Goal: Information Seeking & Learning: Learn about a topic

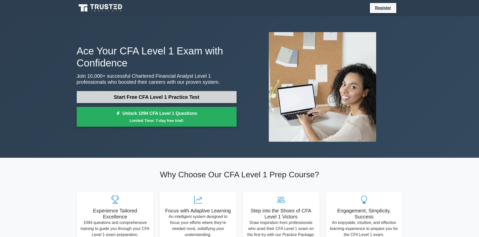
click at [177, 98] on link "Start Free CFA Level 1 Practice Test" at bounding box center [157, 97] width 160 height 12
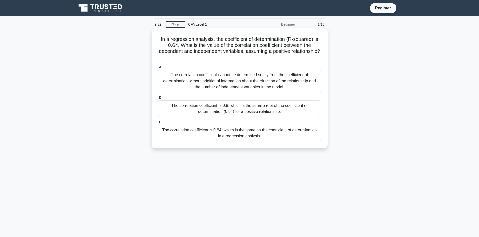
click at [247, 109] on div "The correlation coefficient is 0.8, which is the square root of the coefficient…" at bounding box center [239, 109] width 163 height 17
click at [158, 99] on input "b. The correlation coefficient is 0.8, which is the square root of the coeffici…" at bounding box center [158, 97] width 0 height 3
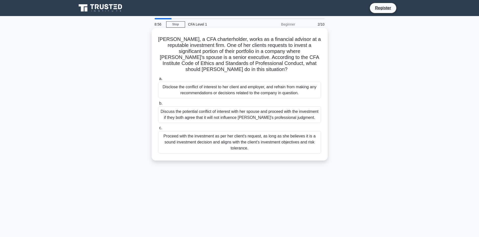
click at [259, 116] on div "Discuss the potential conflict of interest with her spouse and proceed with the…" at bounding box center [239, 115] width 163 height 17
click at [158, 105] on input "b. Discuss the potential conflict of interest with her spouse and proceed with …" at bounding box center [158, 103] width 0 height 3
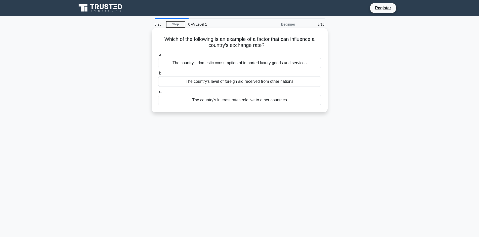
click at [243, 101] on div "The country's interest rates relative to other countries" at bounding box center [239, 100] width 163 height 11
click at [158, 94] on input "c. The country's interest rates relative to other countries" at bounding box center [158, 91] width 0 height 3
click at [200, 65] on div "Creation of barriers to entry for new firms, leading to reduced competition" at bounding box center [239, 63] width 163 height 11
click at [158, 57] on input "a. Creation of barriers to entry for new firms, leading to reduced competition" at bounding box center [158, 54] width 0 height 3
click at [213, 77] on div "Analyzing the company's dividend payout ratio" at bounding box center [239, 81] width 163 height 11
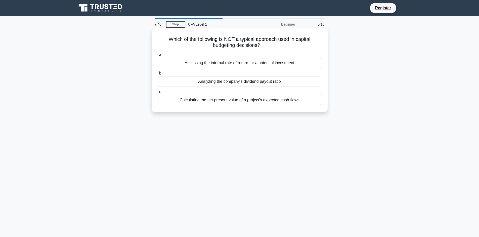
click at [158, 75] on input "b. Analyzing the company's dividend payout ratio" at bounding box center [158, 73] width 0 height 3
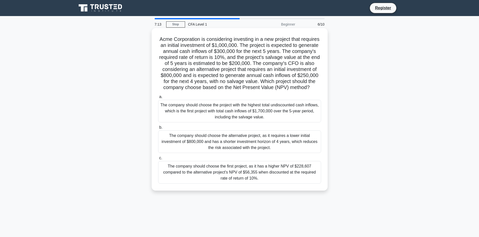
click at [232, 122] on div "The company should choose the project with the highest total undiscounted cash …" at bounding box center [239, 111] width 163 height 23
click at [158, 99] on input "a. The company should choose the project with the highest total undiscounted ca…" at bounding box center [158, 96] width 0 height 3
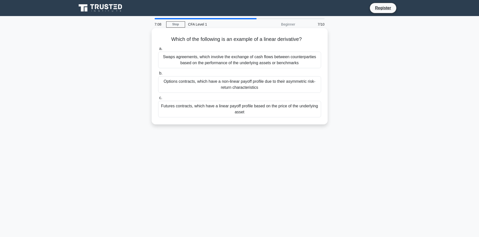
click at [219, 86] on div "Options contracts, which have a non-linear payoff profile due to their asymmetr…" at bounding box center [239, 84] width 163 height 17
click at [158, 75] on input "b. Options contracts, which have a non-linear payoff profile due to their asymm…" at bounding box center [158, 73] width 0 height 3
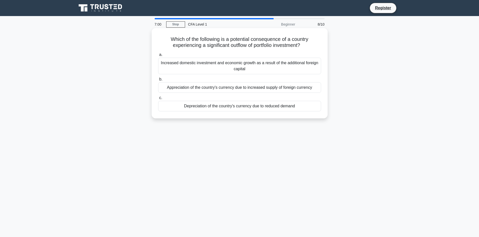
click at [225, 66] on div "Increased domestic investment and economic growth as a result of the additional…" at bounding box center [239, 66] width 163 height 17
click at [158, 57] on input "a. Increased domestic investment and economic growth as a result of the additio…" at bounding box center [158, 54] width 0 height 3
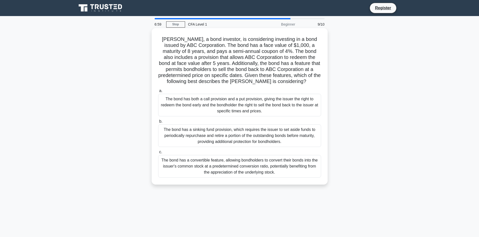
click at [221, 103] on div "The bond has both a call provision and a put provision, giving the issuer the r…" at bounding box center [239, 105] width 163 height 23
click at [228, 135] on div "The bond has a sinking fund provision, which requires the issuer to set aside f…" at bounding box center [239, 136] width 163 height 23
click at [219, 135] on div "The bond has a sinking fund provision, which requires the issuer to set aside f…" at bounding box center [239, 136] width 163 height 23
click at [158, 123] on input "b. The bond has a sinking fund provision, which requires the issuer to set asid…" at bounding box center [158, 121] width 0 height 3
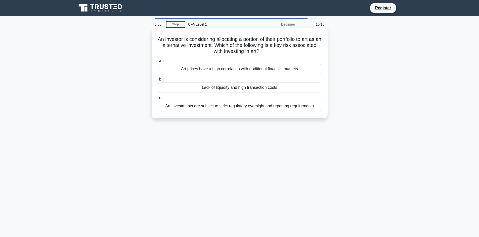
click at [212, 73] on div "Art prices have a high correlation with traditional financial markets" at bounding box center [239, 69] width 163 height 11
click at [158, 63] on input "a. Art prices have a high correlation with traditional financial markets" at bounding box center [158, 60] width 0 height 3
